Goal: Complete application form

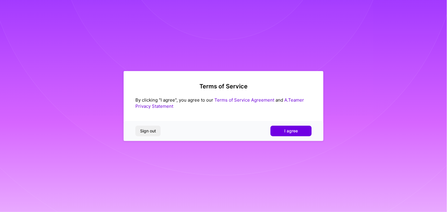
click at [248, 102] on link "Terms of Service Agreement" at bounding box center [245, 100] width 60 height 6
click at [296, 133] on span "I agree" at bounding box center [292, 131] width 14 height 6
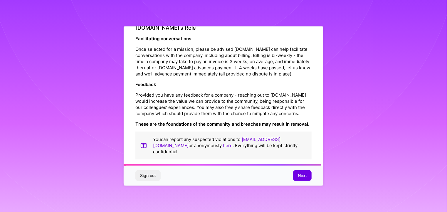
scroll to position [674, 0]
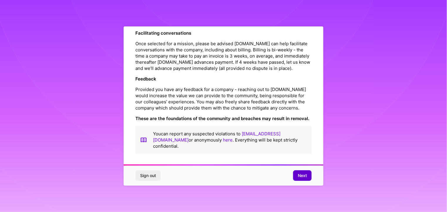
click at [309, 178] on button "Next" at bounding box center [302, 176] width 19 height 11
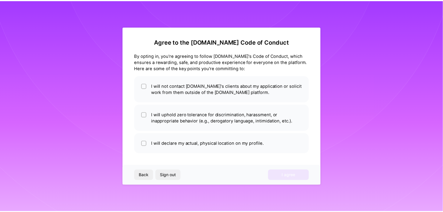
scroll to position [0, 0]
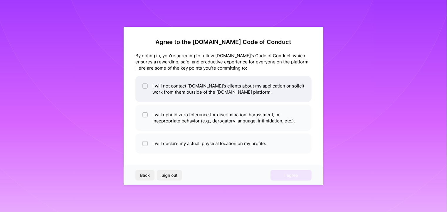
click at [147, 87] on input "checkbox" at bounding box center [146, 86] width 4 height 4
checkbox input "true"
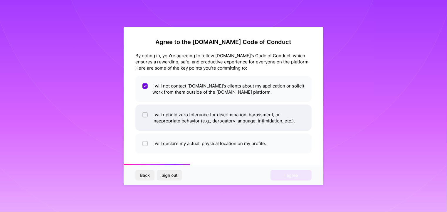
click at [144, 117] on input "checkbox" at bounding box center [146, 115] width 4 height 4
checkbox input "true"
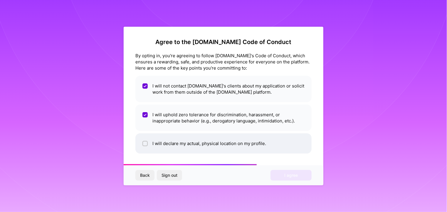
click at [146, 144] on input "checkbox" at bounding box center [146, 144] width 4 height 4
checkbox input "true"
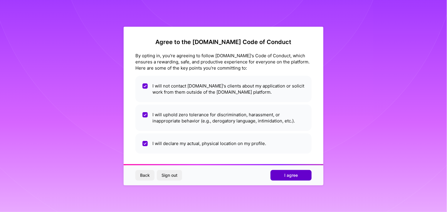
click at [283, 179] on button "I agree" at bounding box center [291, 175] width 41 height 11
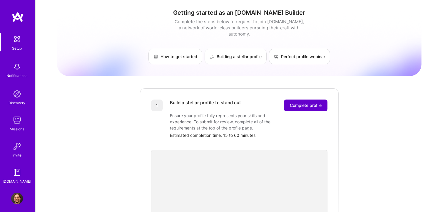
click at [308, 103] on span "Complete profile" at bounding box center [306, 106] width 32 height 6
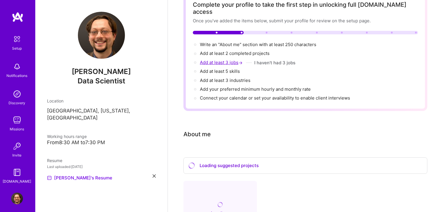
scroll to position [41, 0]
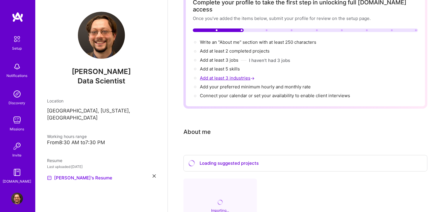
click at [223, 75] on span "Add at least 3 industries →" at bounding box center [228, 78] width 56 height 6
select select "US"
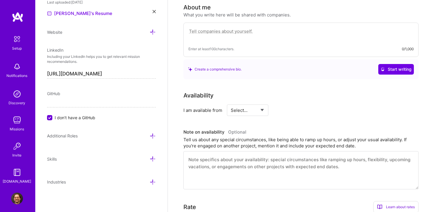
scroll to position [166, 0]
click at [249, 103] on select "Select... Right Now Future Date Not Available" at bounding box center [248, 110] width 34 height 15
select select "Right Now"
click at [231, 103] on select "Select... Right Now Future Date Not Available" at bounding box center [248, 110] width 34 height 15
click at [289, 105] on input at bounding box center [301, 110] width 35 height 11
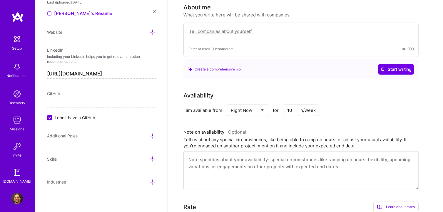
type input "10"
click at [274, 112] on div "Availability I am available from Select... Right Now Future Date Not Available …" at bounding box center [305, 140] width 244 height 98
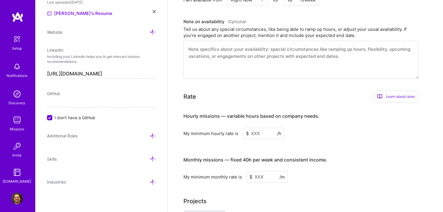
scroll to position [277, 0]
click at [263, 127] on input at bounding box center [263, 132] width 41 height 11
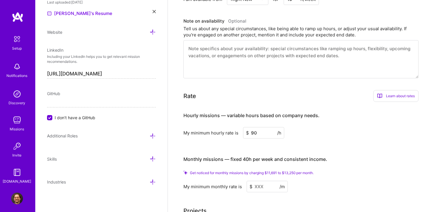
type input "90"
click at [206, 151] on div "Monthly missions — fixed 40h per week and consistent income." at bounding box center [255, 160] width 144 height 18
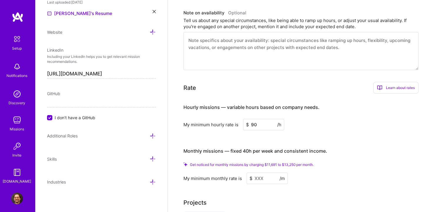
scroll to position [275, 0]
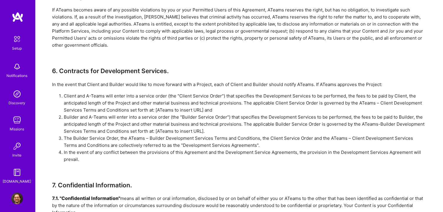
scroll to position [763, 0]
